Goal: Find specific page/section: Find specific page/section

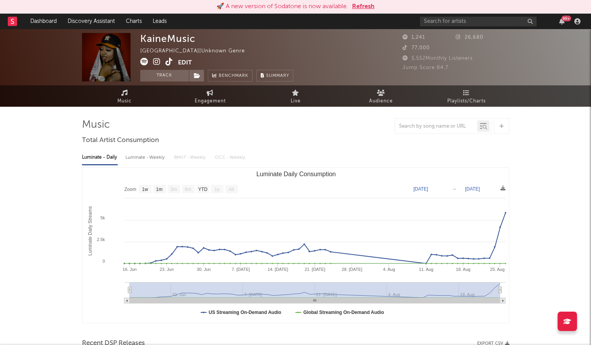
select select "1w"
click at [35, 24] on link "Dashboard" at bounding box center [43, 22] width 37 height 16
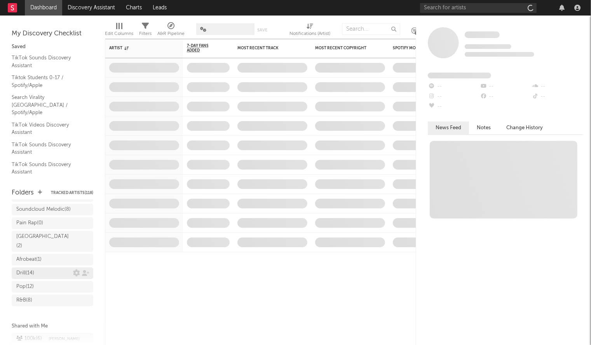
scroll to position [143, 0]
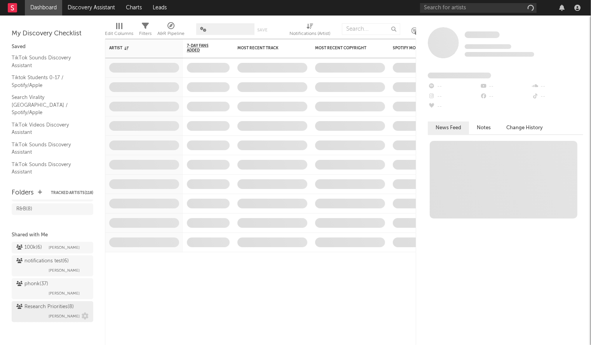
click at [42, 306] on div "Research Priorities ( 8 )" at bounding box center [44, 307] width 57 height 9
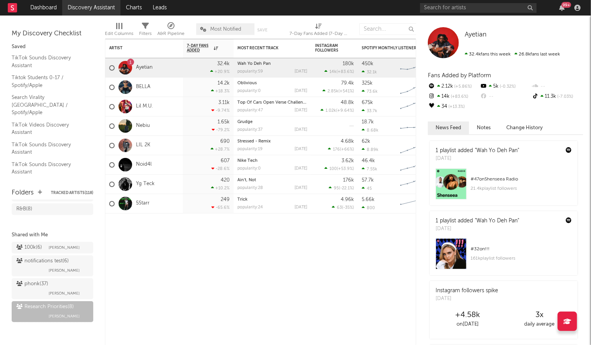
click at [97, 5] on link "Discovery Assistant" at bounding box center [91, 8] width 58 height 16
